Goal: Find specific page/section: Find specific page/section

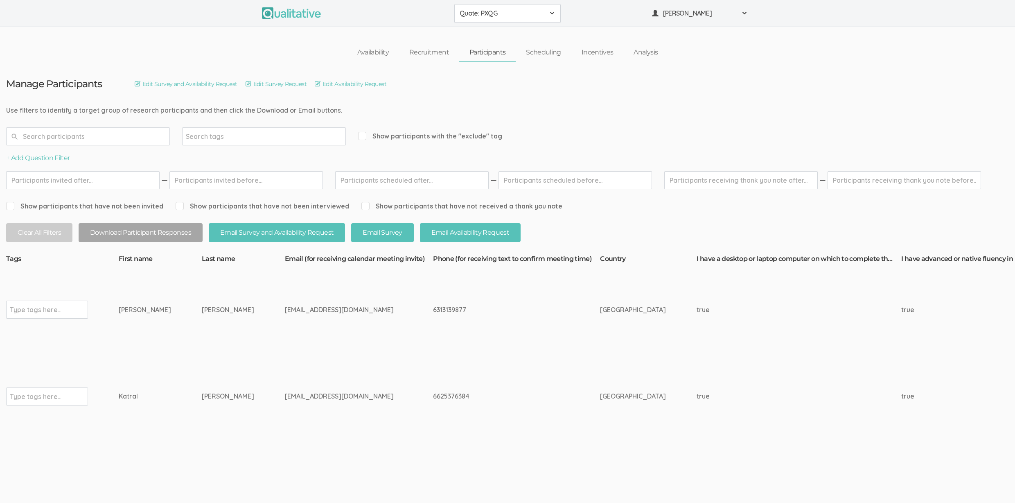
click at [145, 294] on td "Anthony" at bounding box center [160, 309] width 83 height 87
drag, startPoint x: 129, startPoint y: 260, endPoint x: 204, endPoint y: 258, distance: 74.2
click at [204, 258] on th "Last name" at bounding box center [243, 259] width 83 height 11
click at [206, 353] on td "Jamerson" at bounding box center [243, 396] width 83 height 87
